Goal: Task Accomplishment & Management: Use online tool/utility

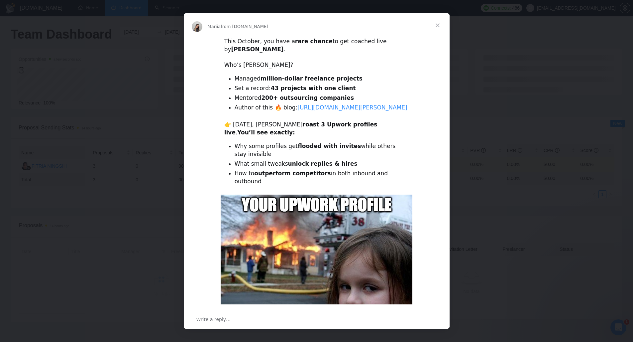
click at [437, 28] on span "Close" at bounding box center [438, 25] width 24 height 24
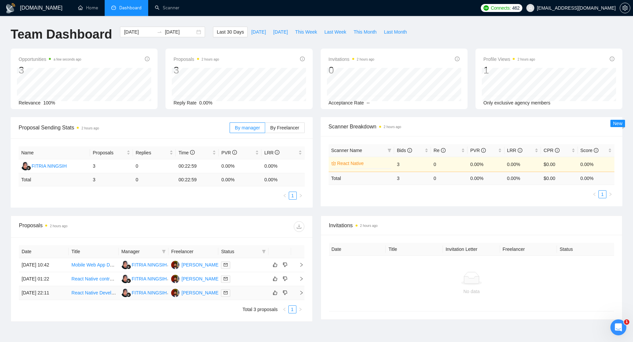
click at [261, 292] on div at bounding box center [243, 293] width 45 height 8
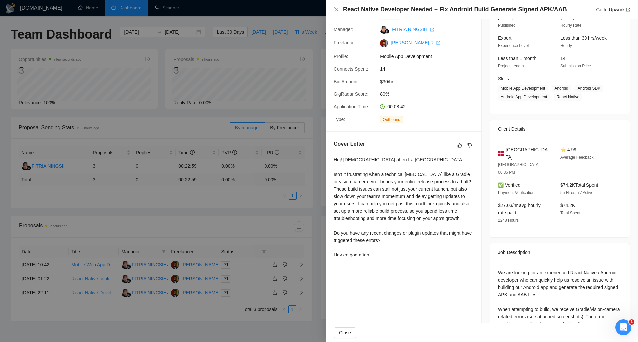
scroll to position [63, 0]
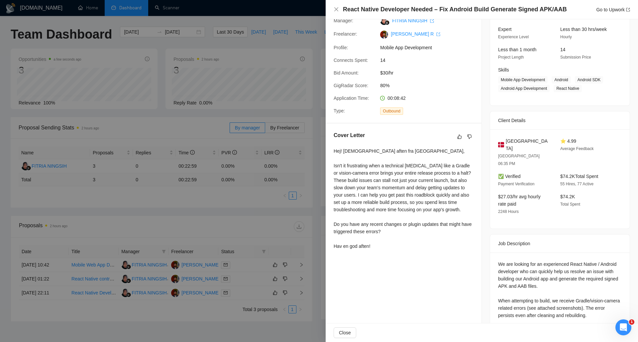
click at [217, 298] on div at bounding box center [319, 171] width 638 height 342
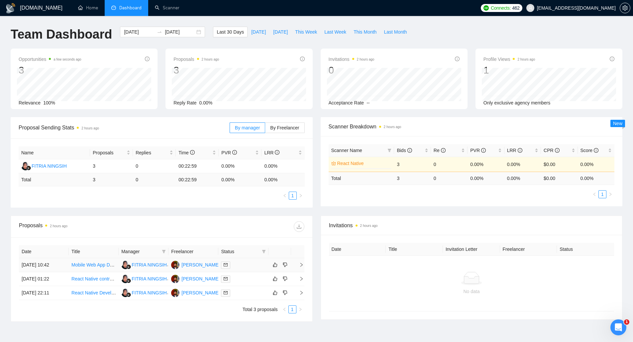
click at [265, 265] on div at bounding box center [243, 265] width 45 height 8
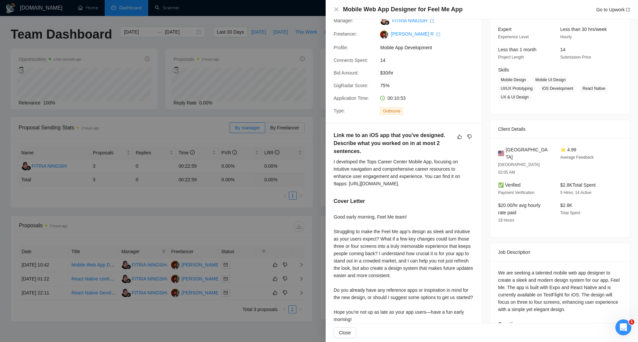
scroll to position [95, 0]
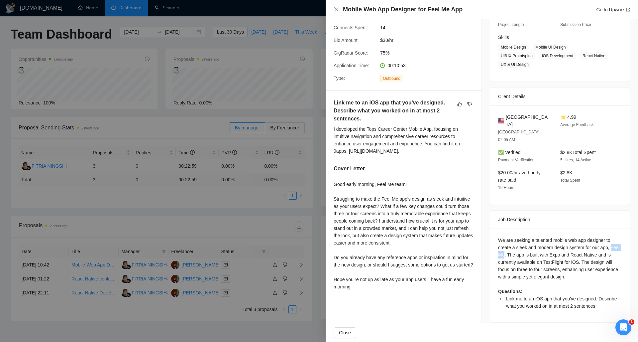
drag, startPoint x: 513, startPoint y: 240, endPoint x: 490, endPoint y: 238, distance: 23.0
click at [490, 238] on div "We are seeking a talented mobile web app designer to create a sleek and modern …" at bounding box center [560, 275] width 140 height 94
copy div "Feel Me"
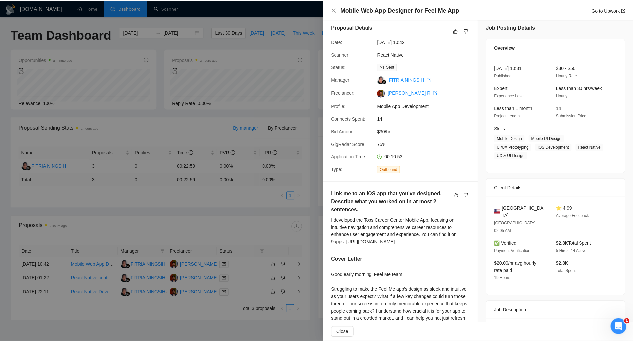
scroll to position [0, 0]
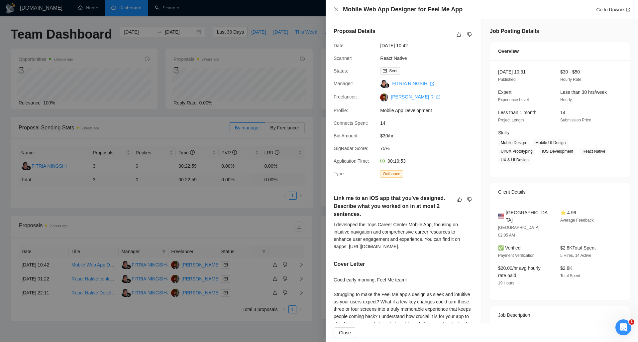
click at [293, 180] on div at bounding box center [319, 171] width 638 height 342
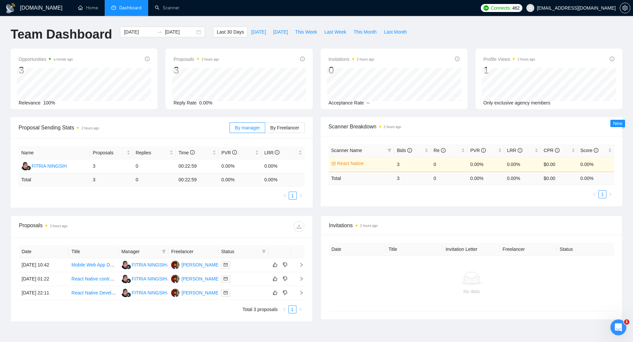
click at [511, 102] on span "Only exclusive agency members" at bounding box center [516, 102] width 67 height 5
click at [30, 30] on h1 "Team Dashboard" at bounding box center [61, 35] width 101 height 16
click at [28, 10] on h1 "[DOMAIN_NAME]" at bounding box center [41, 8] width 43 height 16
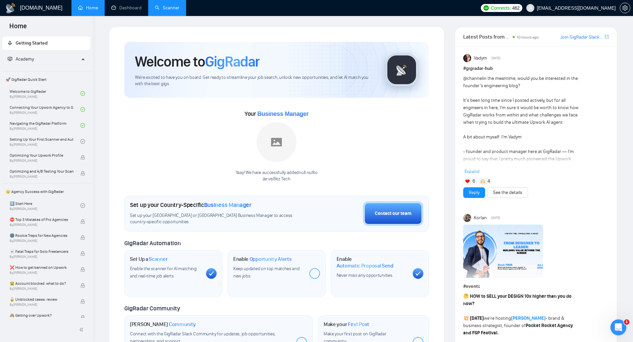
click at [155, 11] on link "Scanner" at bounding box center [167, 8] width 25 height 6
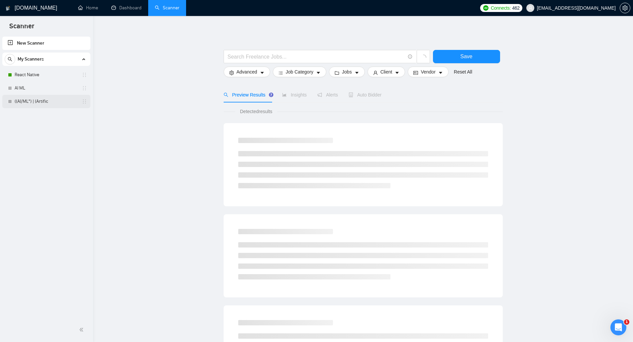
click at [23, 100] on link "((AI/ML*) | (Artific" at bounding box center [46, 101] width 63 height 13
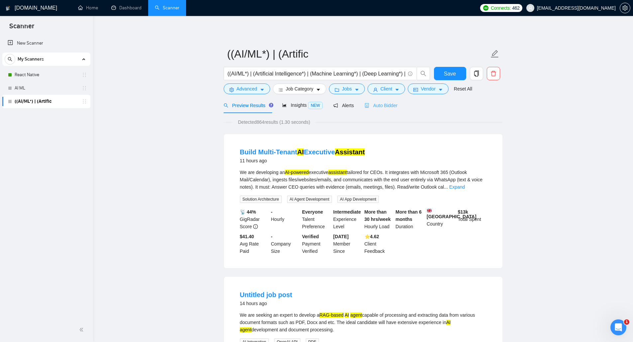
click at [384, 99] on div "Auto Bidder" at bounding box center [380, 105] width 33 height 16
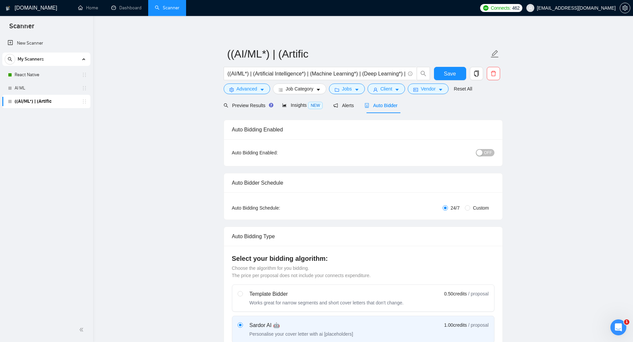
drag, startPoint x: 385, startPoint y: 106, endPoint x: 396, endPoint y: 145, distance: 40.0
click at [385, 106] on span "Auto Bidder" at bounding box center [380, 105] width 33 height 5
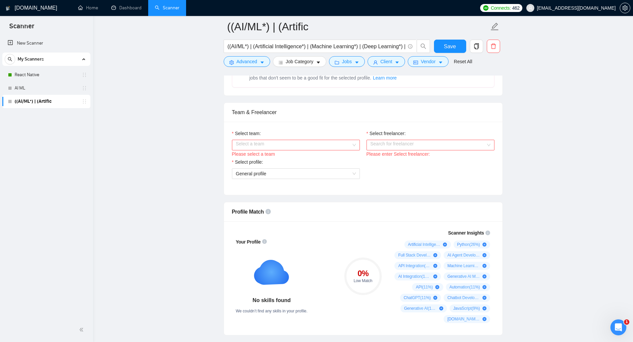
scroll to position [310, 0]
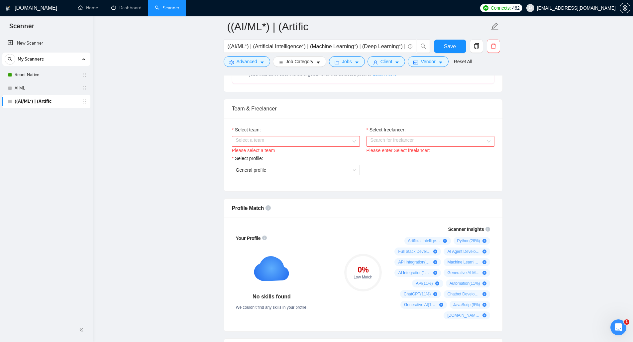
click at [332, 134] on div "Select team:" at bounding box center [296, 131] width 128 height 10
click at [331, 139] on input "Select team:" at bounding box center [293, 141] width 115 height 10
click at [284, 153] on div "JarvisBitz Tech" at bounding box center [296, 153] width 120 height 7
click at [394, 148] on div "Please enter Select freelancer:" at bounding box center [430, 150] width 128 height 7
click at [394, 144] on input "Select freelancer:" at bounding box center [427, 141] width 115 height 10
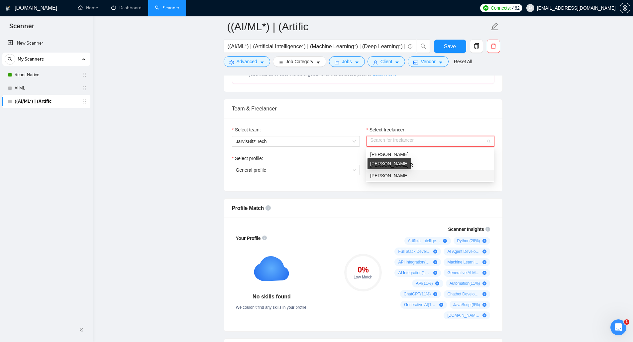
click at [391, 174] on span "Himesh Nagar" at bounding box center [389, 175] width 38 height 5
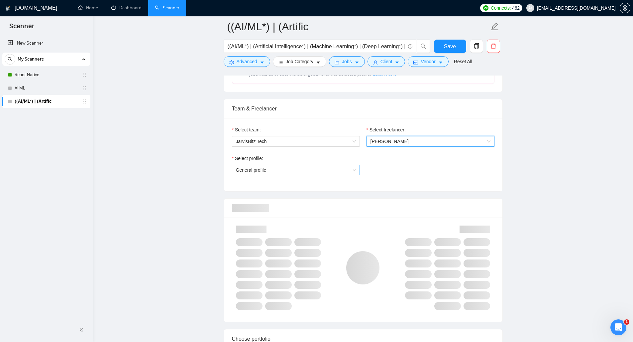
click at [322, 169] on span "General profile" at bounding box center [296, 170] width 120 height 10
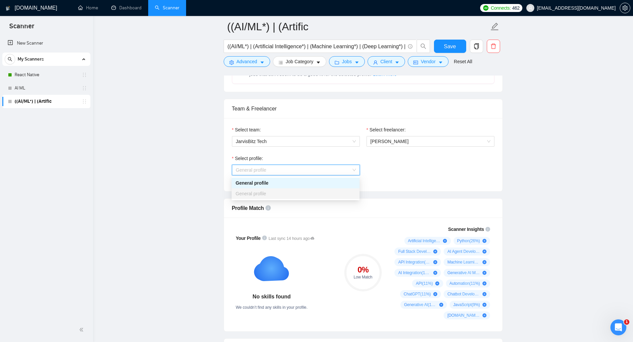
click at [312, 193] on div "General profile" at bounding box center [296, 193] width 120 height 7
click at [377, 169] on div "Select profile: General profile" at bounding box center [363, 168] width 269 height 29
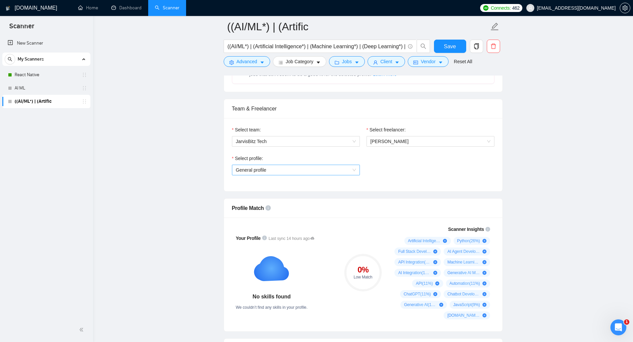
click at [336, 171] on span "General profile" at bounding box center [296, 170] width 120 height 10
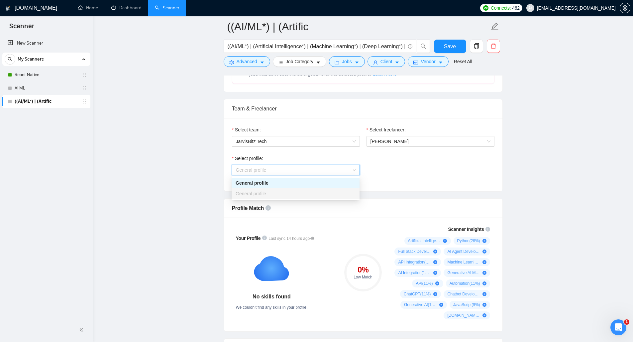
click at [330, 187] on div "General profile" at bounding box center [296, 182] width 128 height 11
click at [386, 175] on div "Select profile: General profile General profile" at bounding box center [363, 168] width 269 height 29
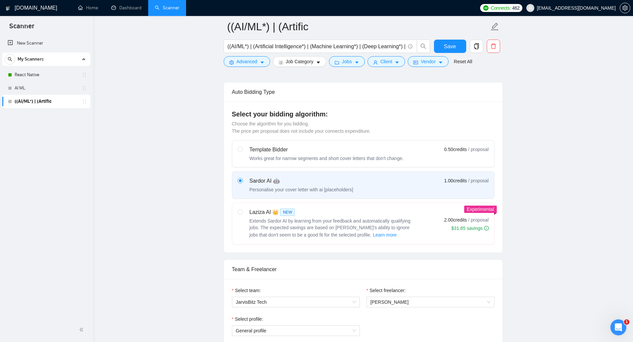
scroll to position [0, 0]
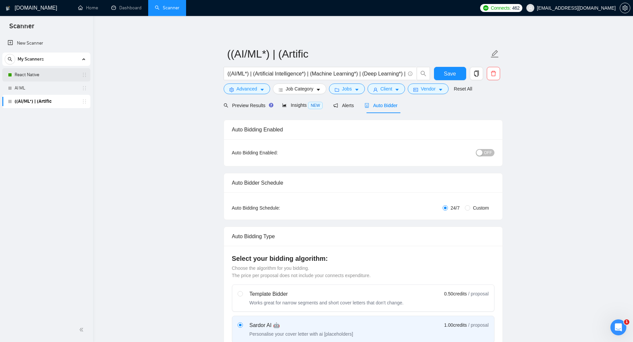
click at [39, 74] on link "React Native" at bounding box center [46, 74] width 63 height 13
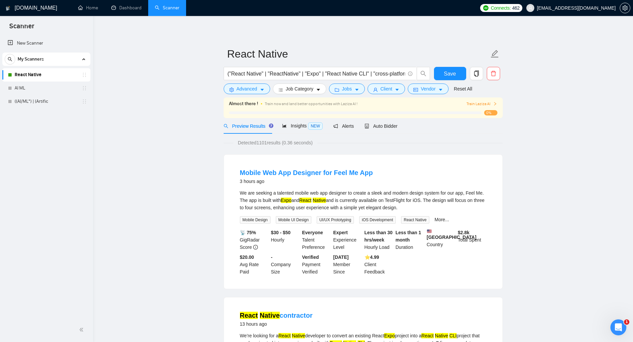
scroll to position [48, 0]
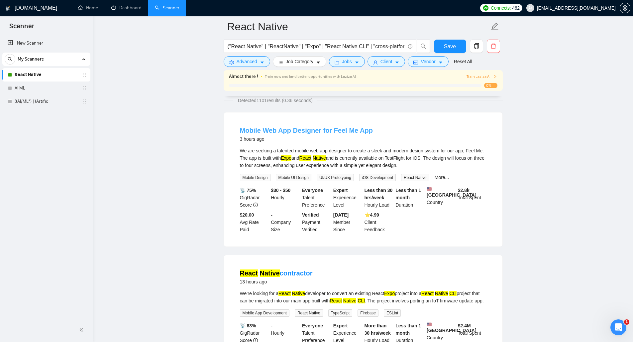
click at [343, 130] on link "Mobile Web App Designer for Feel Me App" at bounding box center [306, 130] width 133 height 7
click at [349, 180] on span "UI/UX Prototyping" at bounding box center [335, 177] width 37 height 7
click at [371, 150] on div "We are seeking a talented mobile web app designer to create a sleek and modern …" at bounding box center [363, 158] width 246 height 22
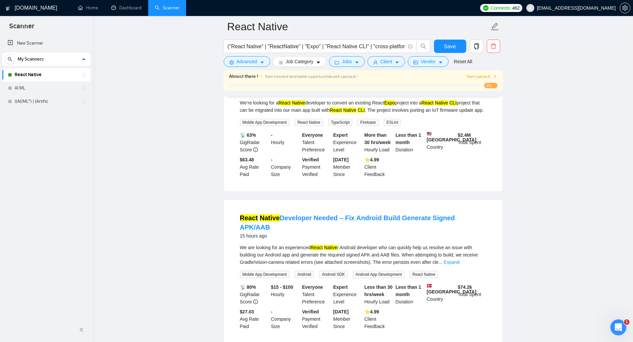
scroll to position [0, 0]
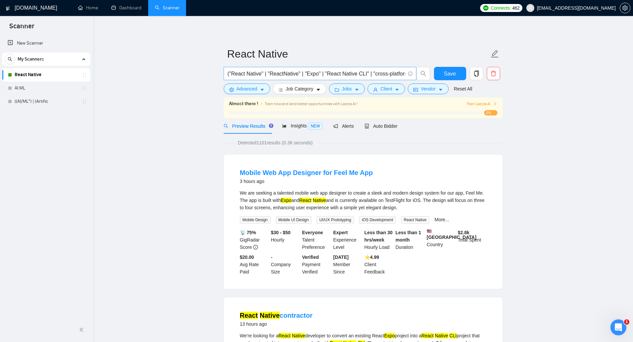
click at [236, 73] on input "("React Native" | "ReactNative" | "Expo" | "React Native CLI" | "cross-platform…" at bounding box center [316, 73] width 177 height 8
click at [250, 72] on input "("React Native" | "ReactNative" | "Expo" | "React Native CLI" | "cross-platform…" at bounding box center [316, 73] width 177 height 8
click at [430, 90] on span "Vendor" at bounding box center [428, 88] width 15 height 7
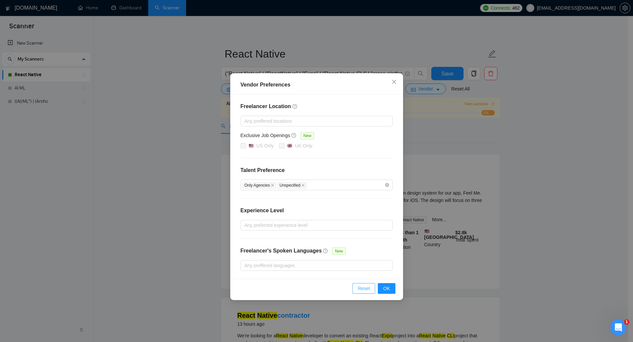
drag, startPoint x: 368, startPoint y: 289, endPoint x: 297, endPoint y: 287, distance: 70.8
click at [297, 287] on div "Reset OK" at bounding box center [317, 287] width 168 height 19
click at [392, 81] on icon "close" at bounding box center [393, 81] width 5 height 5
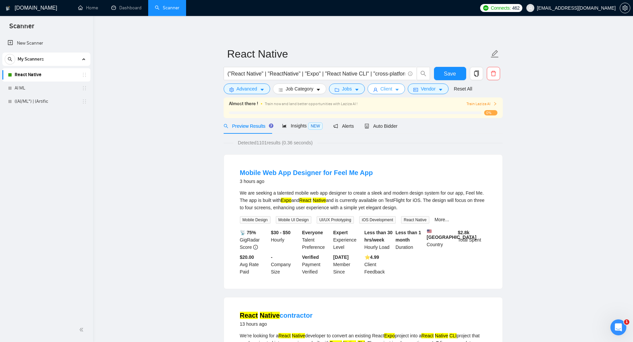
click at [405, 90] on button "Client" at bounding box center [386, 88] width 38 height 11
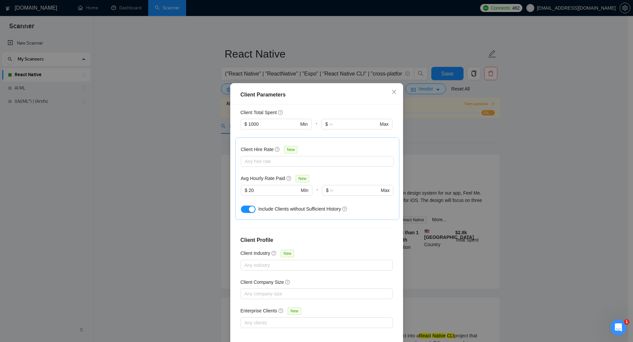
scroll to position [31, 0]
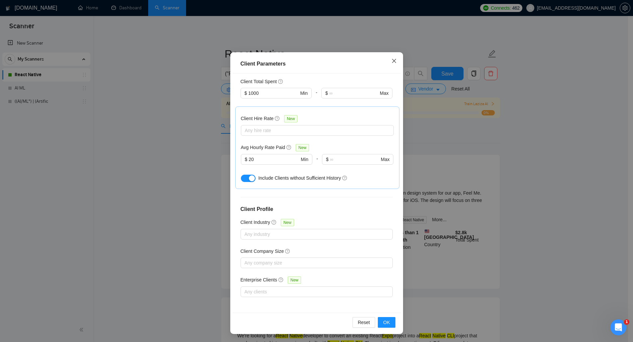
click at [391, 63] on icon "close" at bounding box center [393, 60] width 5 height 5
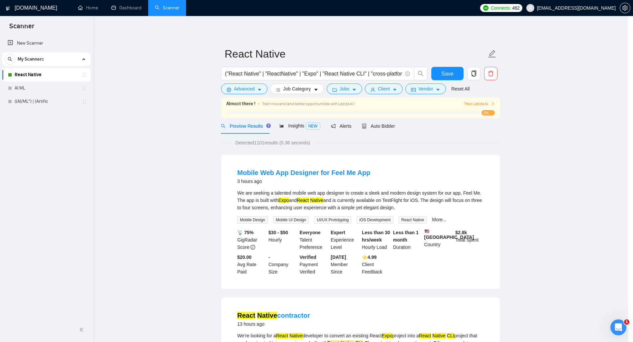
scroll to position [0, 0]
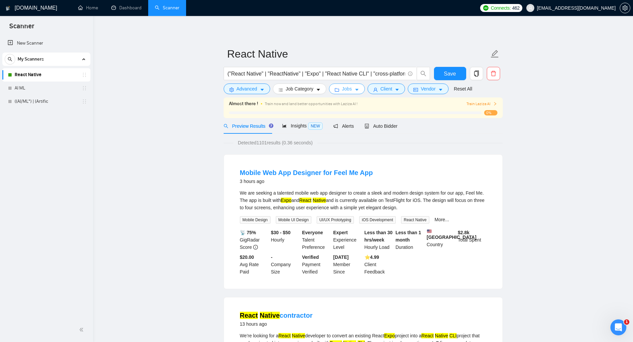
click at [339, 90] on icon "folder" at bounding box center [337, 89] width 5 height 5
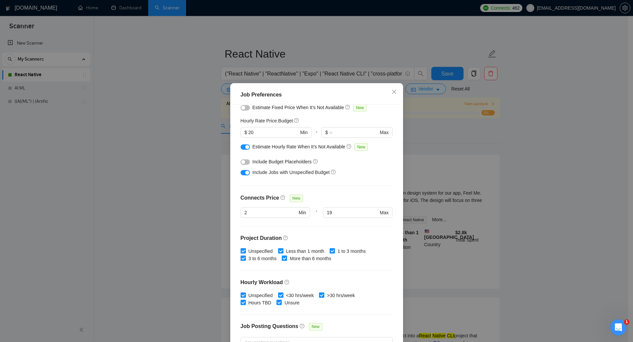
scroll to position [78, 0]
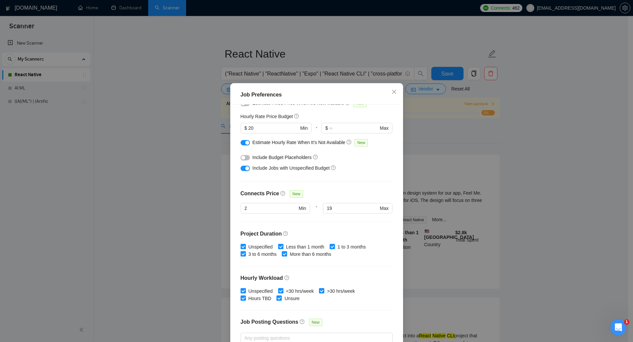
click at [242, 157] on div "button" at bounding box center [243, 157] width 4 height 4
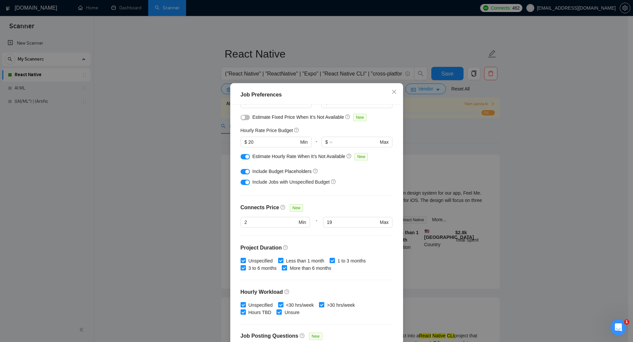
scroll to position [26, 0]
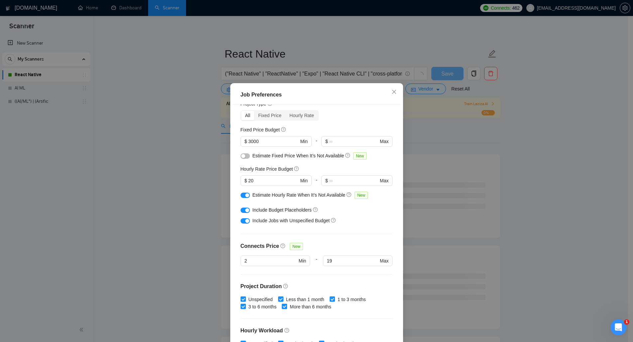
click at [245, 155] on button "button" at bounding box center [245, 155] width 9 height 5
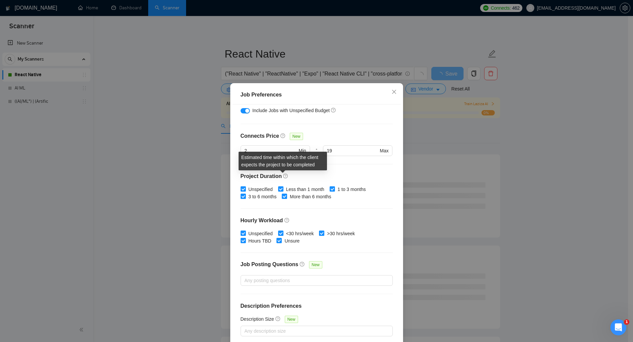
scroll to position [23, 0]
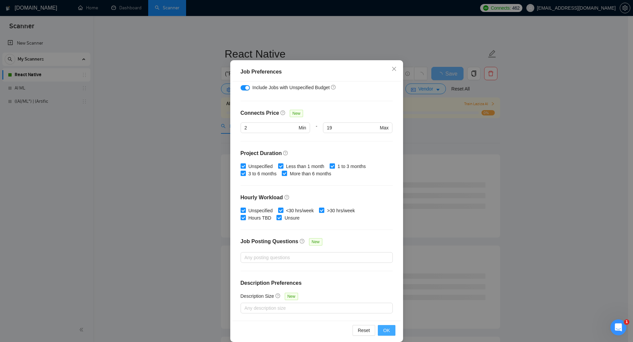
click at [386, 330] on span "OK" at bounding box center [386, 329] width 7 height 7
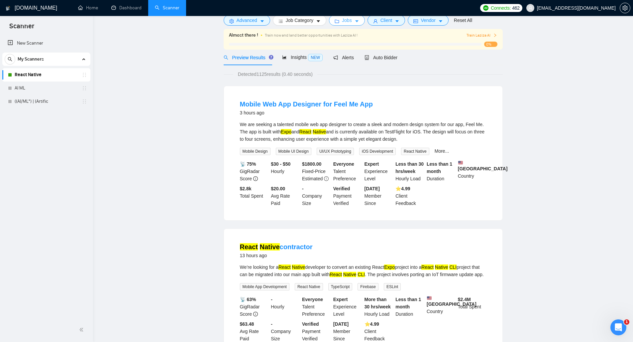
scroll to position [0, 0]
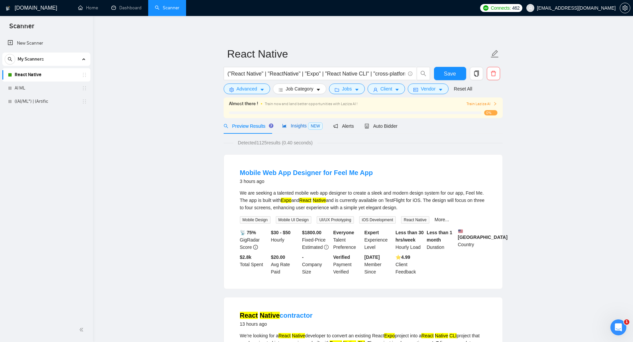
click at [294, 128] on span "Insights NEW" at bounding box center [302, 125] width 41 height 5
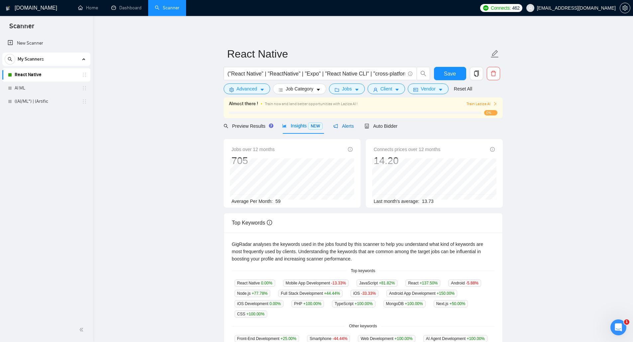
click at [343, 129] on div "Alerts" at bounding box center [343, 125] width 21 height 7
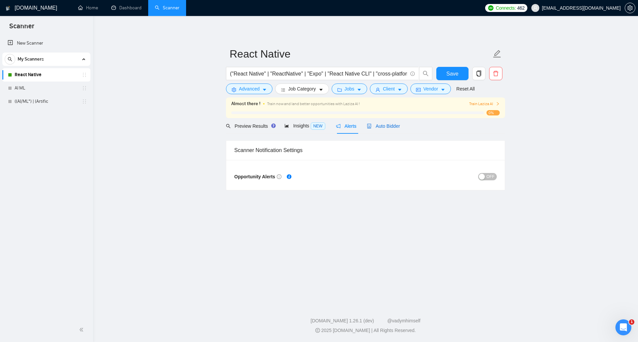
click at [378, 128] on span "Auto Bidder" at bounding box center [383, 125] width 33 height 5
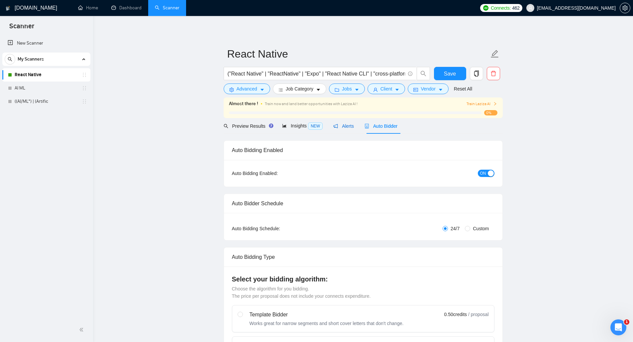
click at [347, 129] on div "Alerts" at bounding box center [343, 125] width 21 height 7
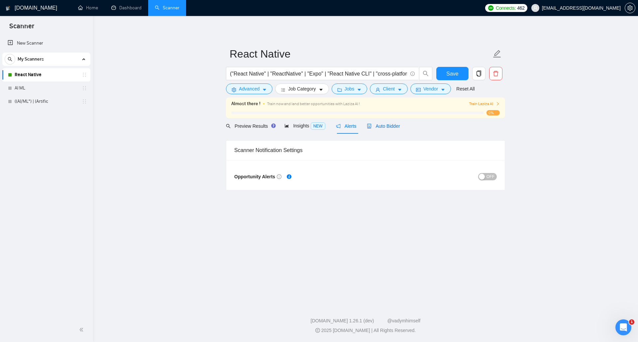
click at [391, 125] on span "Auto Bidder" at bounding box center [383, 125] width 33 height 5
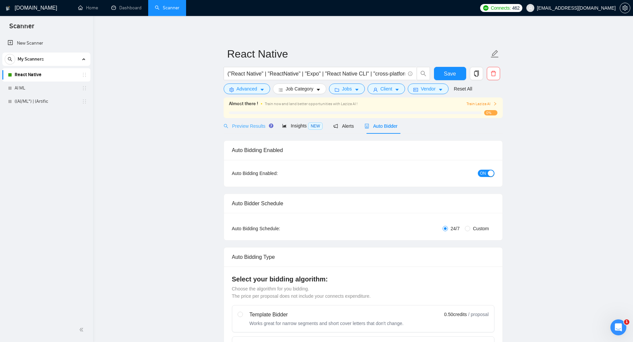
click at [246, 130] on div "Preview Results" at bounding box center [248, 126] width 48 height 16
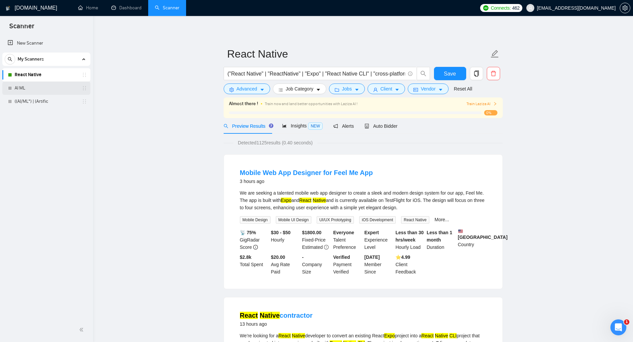
click at [36, 92] on link "AI ML" at bounding box center [46, 87] width 63 height 13
click at [449, 72] on span "Save" at bounding box center [450, 73] width 12 height 8
click at [385, 127] on span "Auto Bidder" at bounding box center [380, 125] width 33 height 5
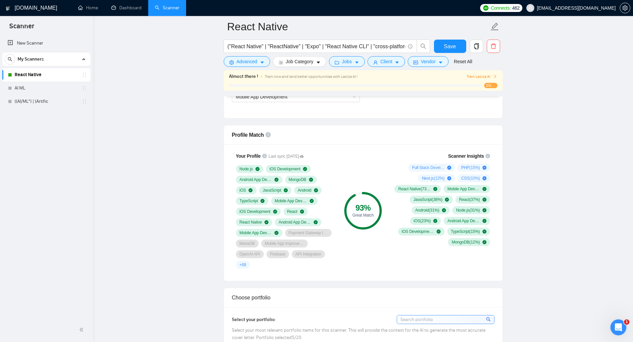
scroll to position [404, 0]
click at [359, 168] on div "93 % Great Match" at bounding box center [363, 209] width 45 height 124
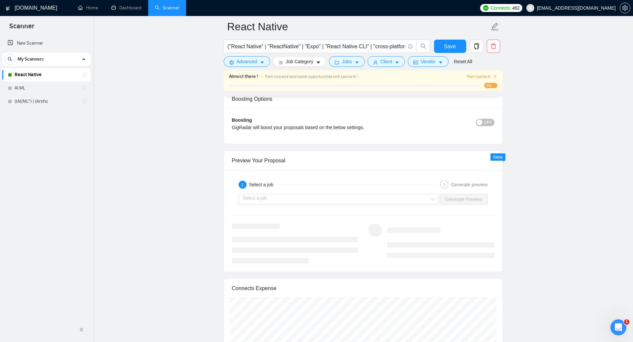
scroll to position [1205, 0]
